Goal: Find specific page/section: Find specific page/section

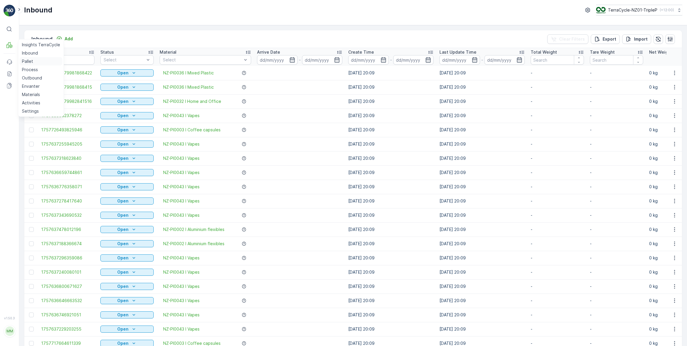
click at [26, 62] on p "Pallet" at bounding box center [27, 61] width 11 height 6
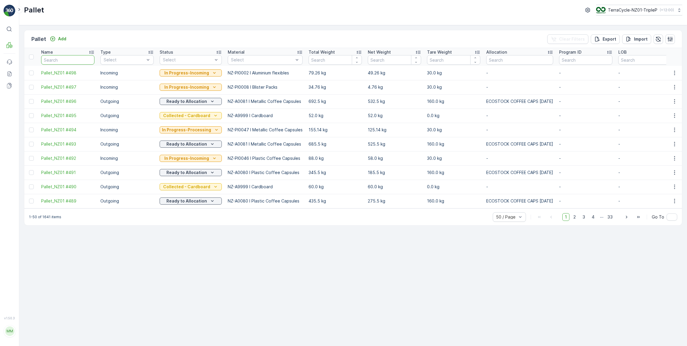
drag, startPoint x: 59, startPoint y: 59, endPoint x: 70, endPoint y: 50, distance: 13.9
click at [61, 58] on input "text" at bounding box center [67, 59] width 53 height 9
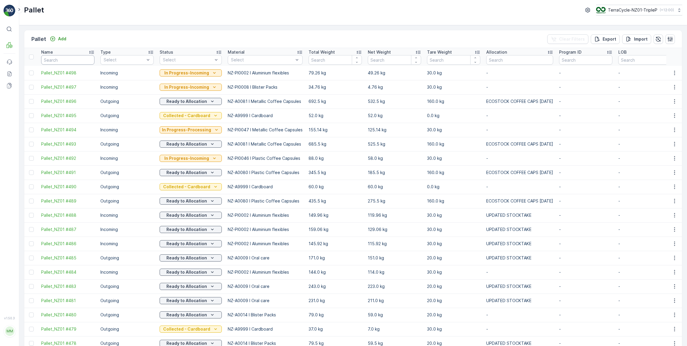
drag, startPoint x: 70, startPoint y: 58, endPoint x: 75, endPoint y: 53, distance: 6.5
click at [72, 57] on input "text" at bounding box center [67, 59] width 53 height 9
type input "460"
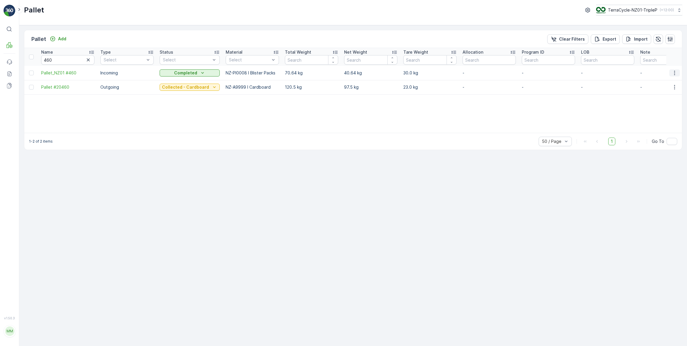
click at [674, 72] on icon "button" at bounding box center [674, 72] width 1 height 4
click at [664, 82] on span "See More Details" at bounding box center [667, 81] width 34 height 6
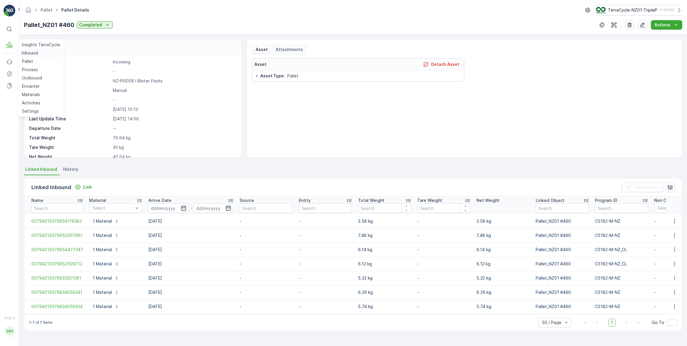
click at [33, 54] on p "Inbound" at bounding box center [30, 53] width 16 height 6
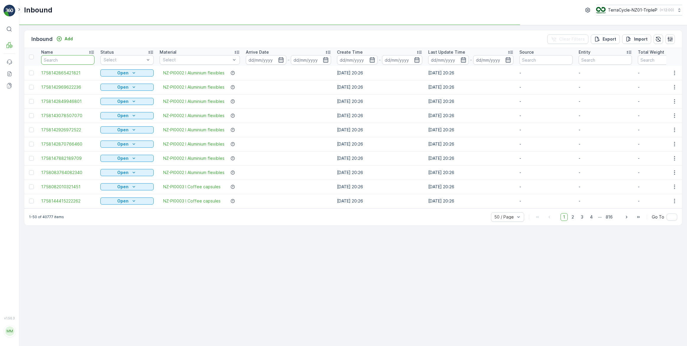
drag, startPoint x: 66, startPoint y: 58, endPoint x: 86, endPoint y: 41, distance: 26.2
click at [72, 55] on input "text" at bounding box center [67, 59] width 53 height 9
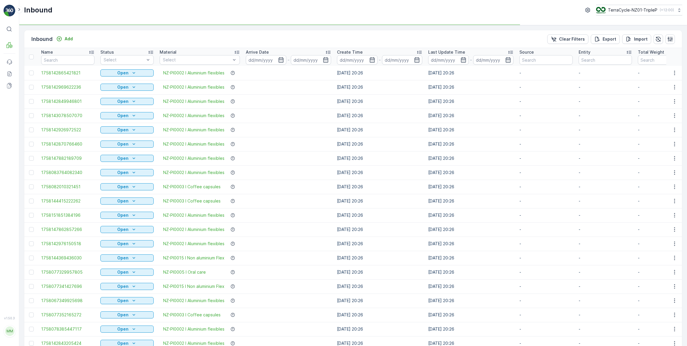
type input "21"
drag, startPoint x: 54, startPoint y: 61, endPoint x: 56, endPoint y: 57, distance: 4.5
click at [56, 57] on input "21" at bounding box center [67, 59] width 53 height 9
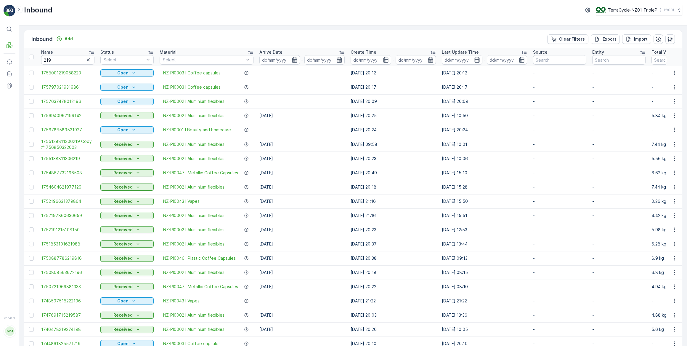
click at [87, 59] on icon "button" at bounding box center [88, 60] width 6 height 6
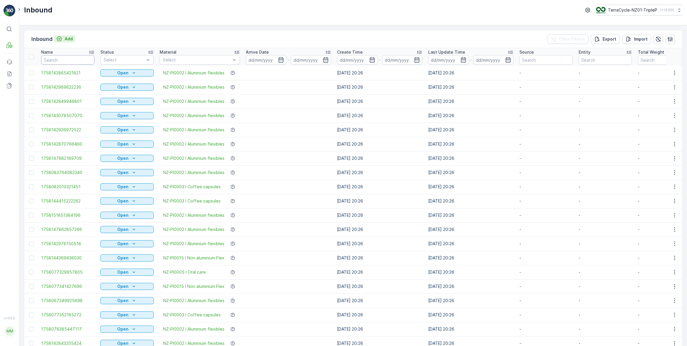
drag, startPoint x: 67, startPoint y: 57, endPoint x: 74, endPoint y: 41, distance: 17.1
click at [67, 56] on input "text" at bounding box center [67, 59] width 53 height 9
type input "inbound"
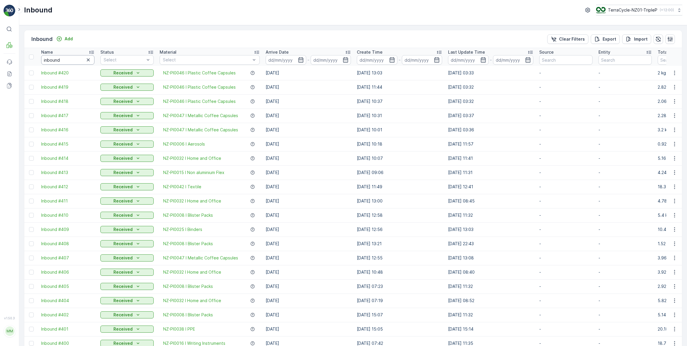
drag, startPoint x: 62, startPoint y: 57, endPoint x: 71, endPoint y: 47, distance: 13.0
click at [65, 53] on th "Name inbound" at bounding box center [67, 57] width 59 height 18
type input "inbound#21"
type input "inbound#219"
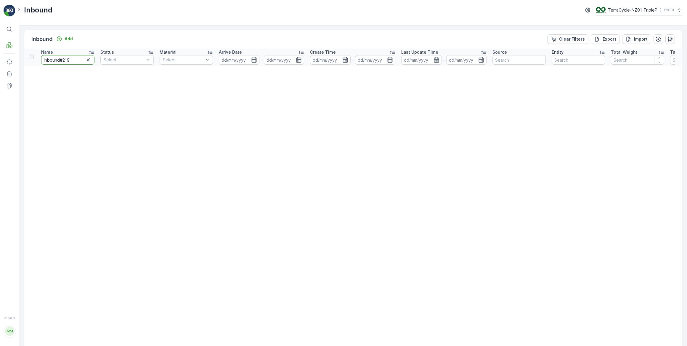
drag, startPoint x: 71, startPoint y: 60, endPoint x: 75, endPoint y: 54, distance: 7.6
click at [72, 59] on input "inbound#219" at bounding box center [67, 59] width 53 height 9
type input "inbound#21"
click at [66, 60] on input "inbound#21" at bounding box center [67, 59] width 53 height 9
type input "inbound#"
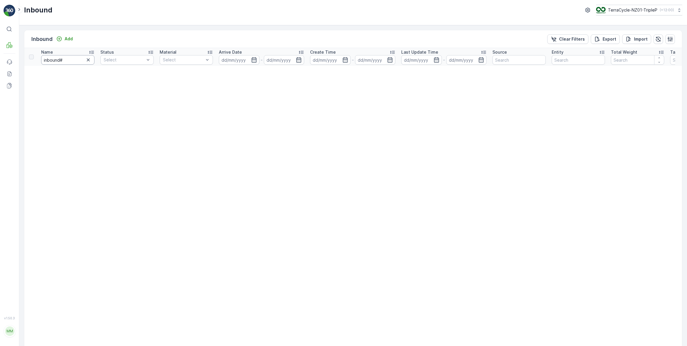
click at [64, 62] on input "inbound#" at bounding box center [67, 59] width 53 height 9
type input "inbound"
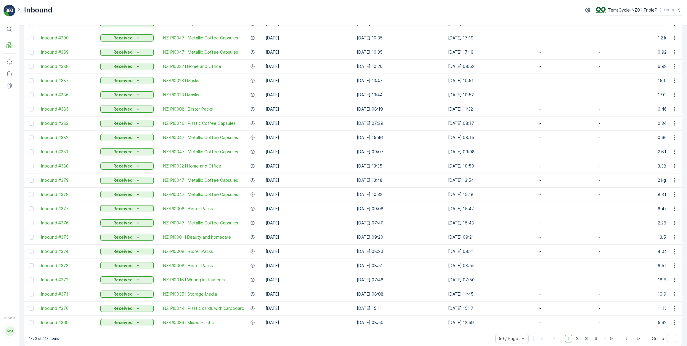
scroll to position [455, 0]
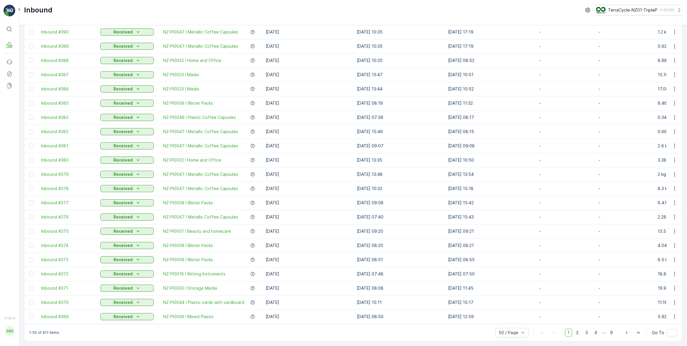
drag, startPoint x: 577, startPoint y: 331, endPoint x: 573, endPoint y: 319, distance: 12.7
click at [577, 331] on span "2" at bounding box center [577, 332] width 8 height 8
click at [586, 333] on span "3" at bounding box center [586, 332] width 8 height 8
click at [595, 332] on span "4" at bounding box center [596, 332] width 8 height 8
click at [673, 299] on icon "button" at bounding box center [675, 302] width 6 height 6
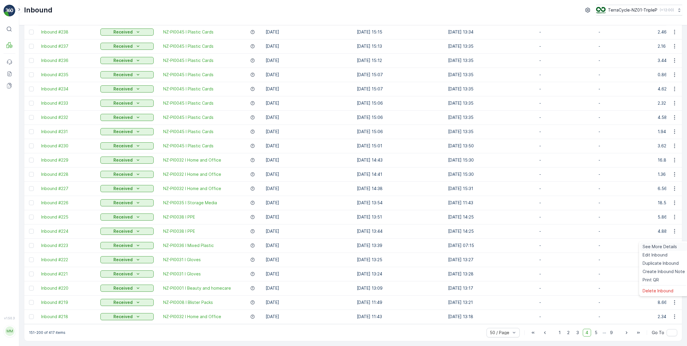
click at [659, 247] on span "See More Details" at bounding box center [659, 246] width 34 height 6
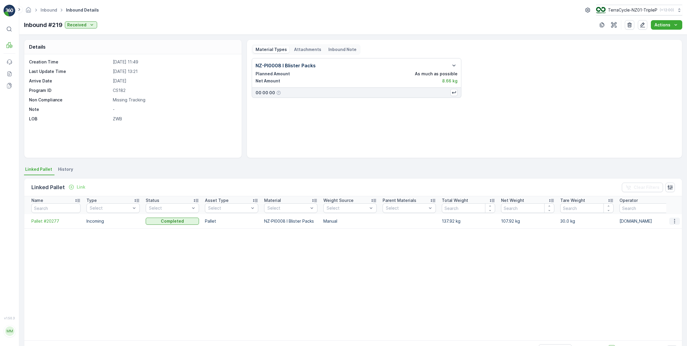
click at [674, 221] on icon "button" at bounding box center [675, 221] width 6 height 6
click at [667, 230] on span "See More Details" at bounding box center [667, 230] width 34 height 6
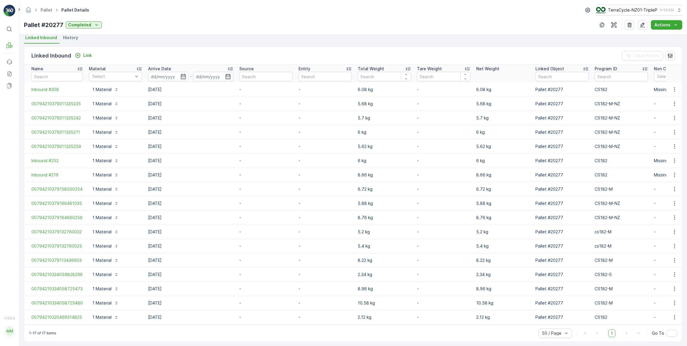
scroll to position [134, 0]
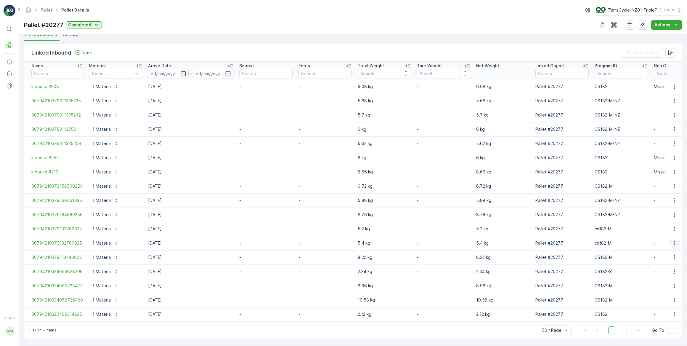
click at [674, 242] on icon "button" at bounding box center [674, 243] width 1 height 4
click at [645, 234] on td "cs182-M" at bounding box center [621, 228] width 59 height 14
click at [47, 9] on link "Pallet" at bounding box center [47, 9] width 12 height 5
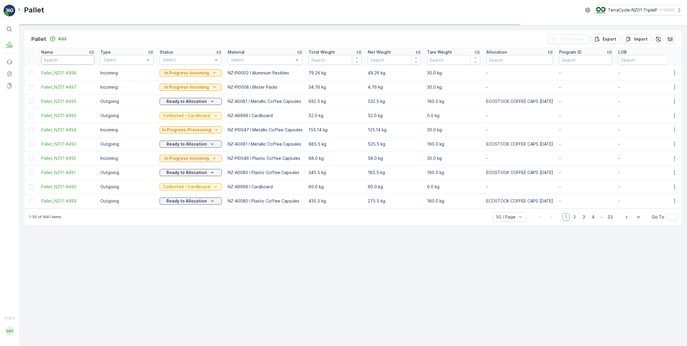
drag, startPoint x: 62, startPoint y: 59, endPoint x: 64, endPoint y: 54, distance: 5.0
click at [62, 58] on input "text" at bounding box center [67, 59] width 53 height 9
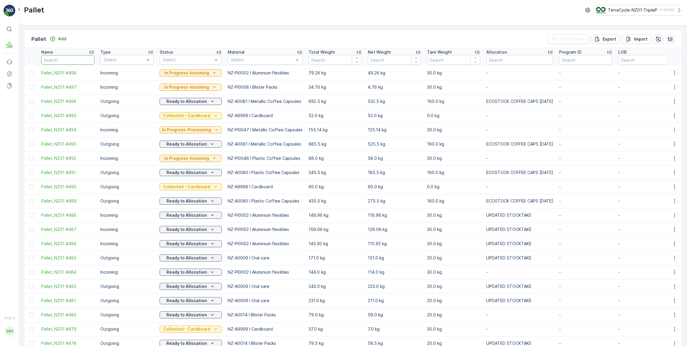
drag, startPoint x: 68, startPoint y: 60, endPoint x: 71, endPoint y: 56, distance: 5.4
click at [68, 60] on input "text" at bounding box center [67, 59] width 53 height 9
type input "20277"
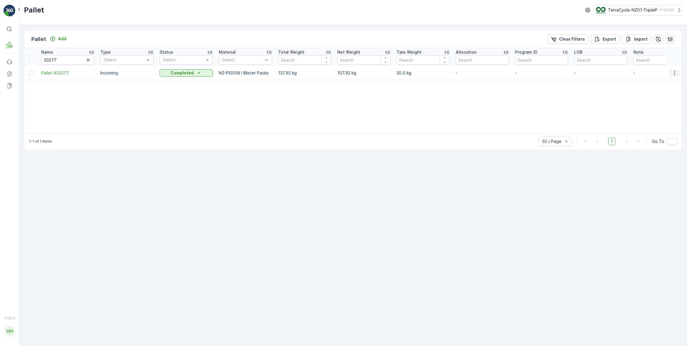
click at [674, 73] on icon "button" at bounding box center [675, 73] width 6 height 6
click at [662, 115] on span "Print QR" at bounding box center [658, 115] width 16 height 6
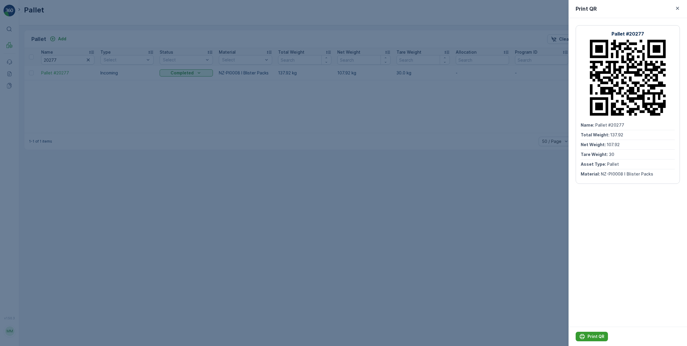
click at [596, 335] on p "Print QR" at bounding box center [595, 336] width 17 height 6
click at [590, 334] on p "Print QR" at bounding box center [595, 336] width 17 height 6
click at [677, 7] on icon "button" at bounding box center [677, 8] width 6 height 6
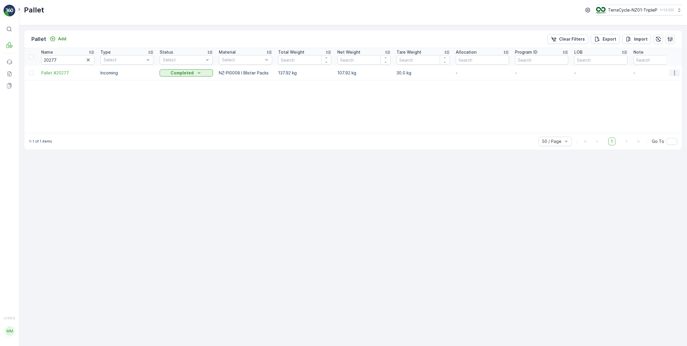
click at [674, 72] on icon "button" at bounding box center [675, 73] width 6 height 6
click at [666, 81] on span "See More Details" at bounding box center [667, 81] width 34 height 6
